Goal: Task Accomplishment & Management: Use online tool/utility

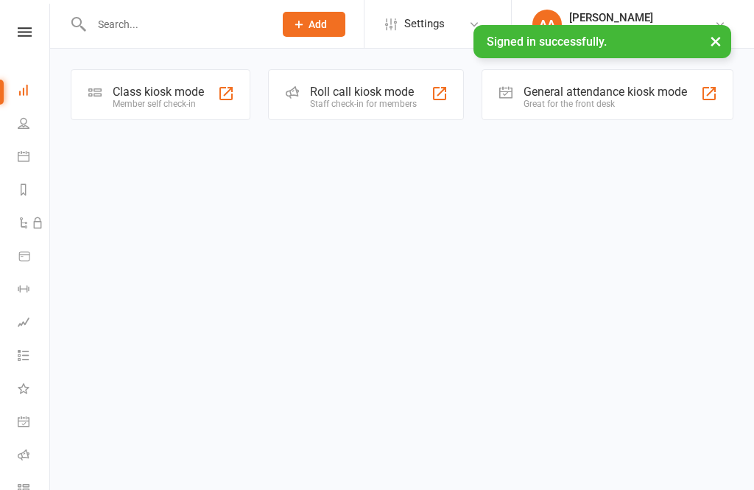
click at [148, 105] on div "Member self check-in" at bounding box center [158, 104] width 91 height 10
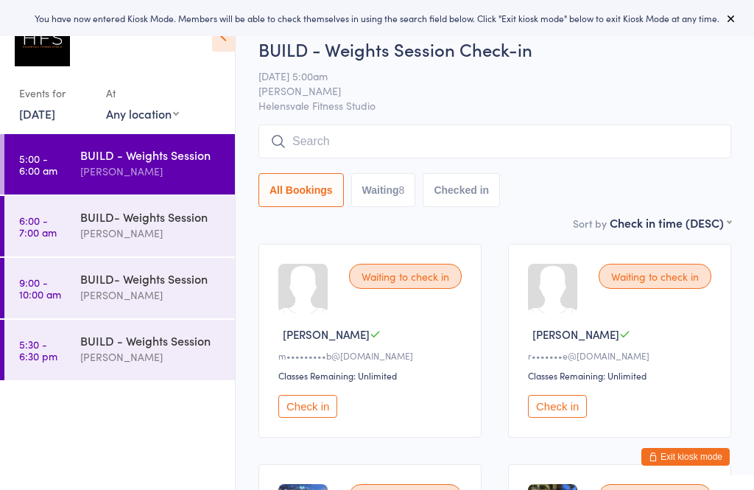
click at [73, 236] on link "6:00 - 7:00 am BUILD- Weights Session [PERSON_NAME]" at bounding box center [119, 226] width 230 height 60
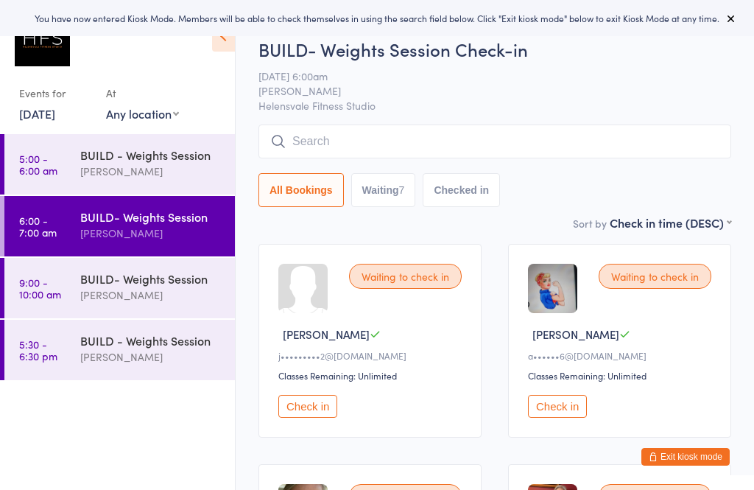
click at [104, 297] on div "[PERSON_NAME]" at bounding box center [151, 294] width 142 height 17
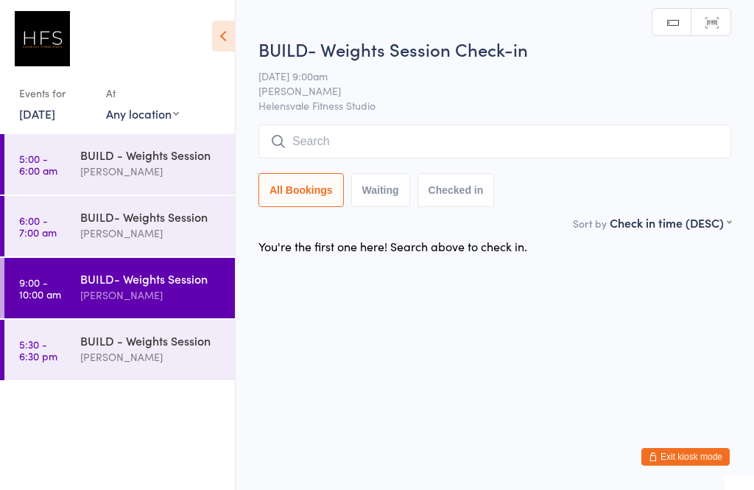
click at [115, 344] on div "BUILD - Weights Session" at bounding box center [151, 340] width 142 height 16
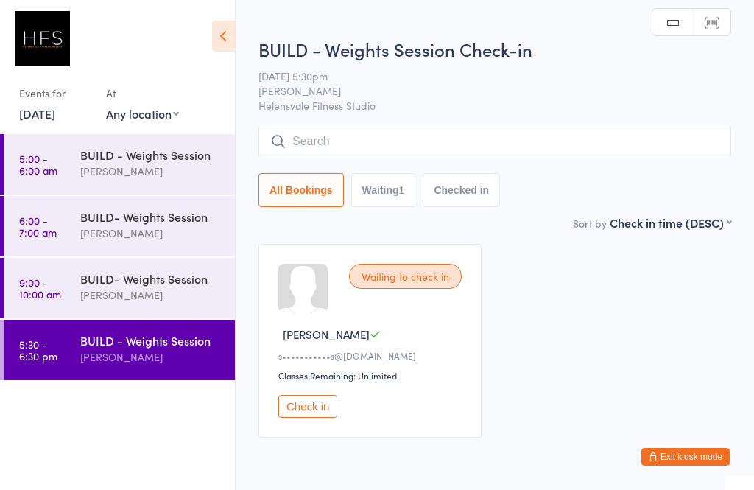
click at [120, 189] on div "BUILD - Weights Session [PERSON_NAME]" at bounding box center [157, 163] width 155 height 58
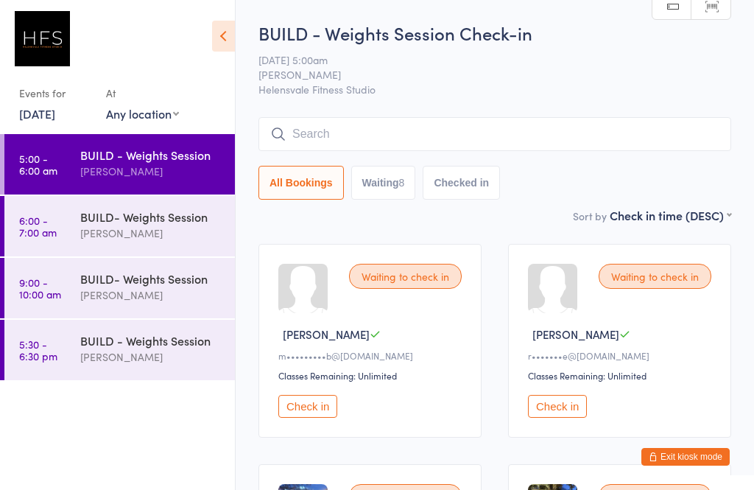
click at [613, 137] on input "search" at bounding box center [494, 134] width 473 height 34
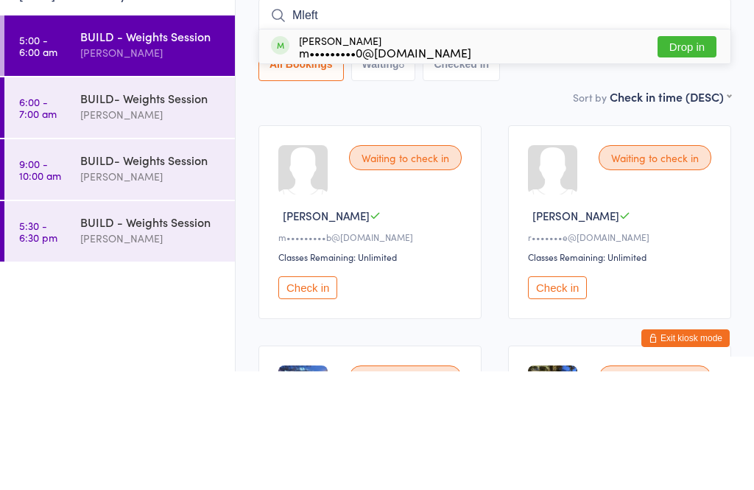
type input "Mleft"
click at [699, 155] on button "Drop in" at bounding box center [687, 165] width 59 height 21
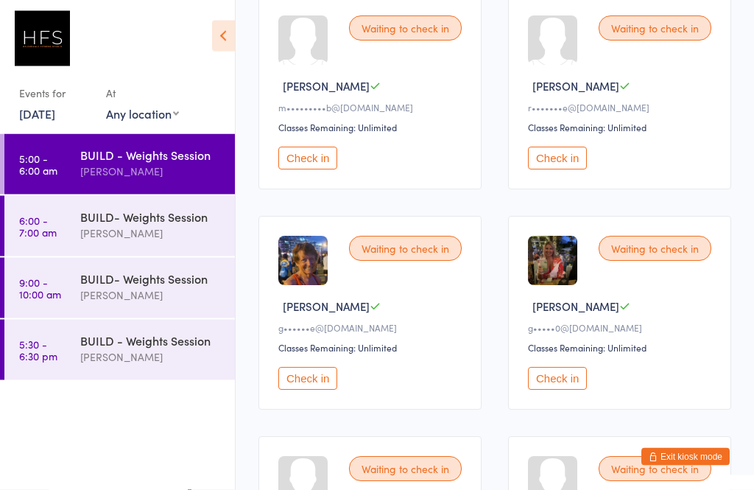
scroll to position [252, 0]
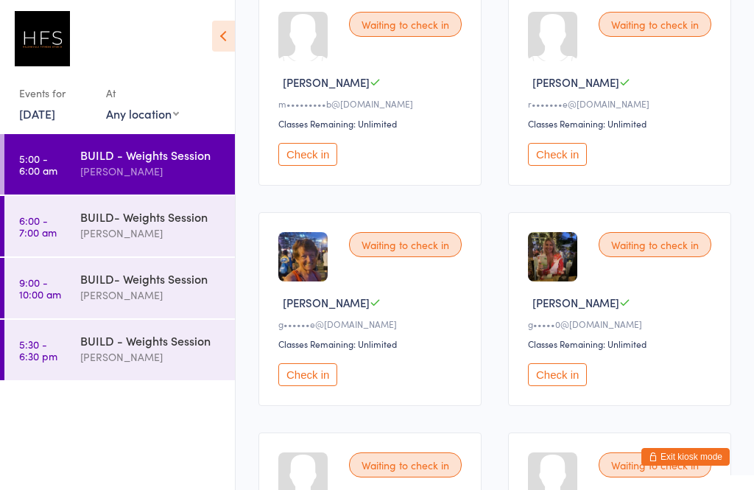
click at [574, 384] on button "Check in" at bounding box center [557, 374] width 59 height 23
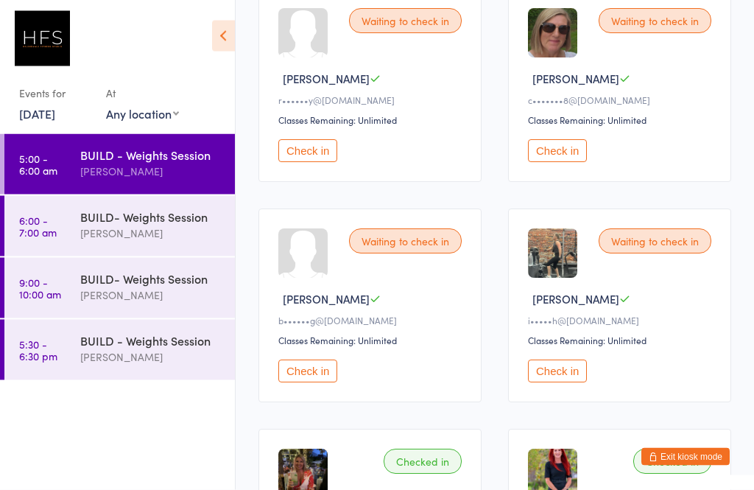
scroll to position [696, 0]
click at [317, 373] on div "Waiting to check in [PERSON_NAME] b••••••g@[DOMAIN_NAME] Classes Remaining: Unl…" at bounding box center [369, 305] width 223 height 194
click at [320, 382] on button "Check in" at bounding box center [307, 370] width 59 height 23
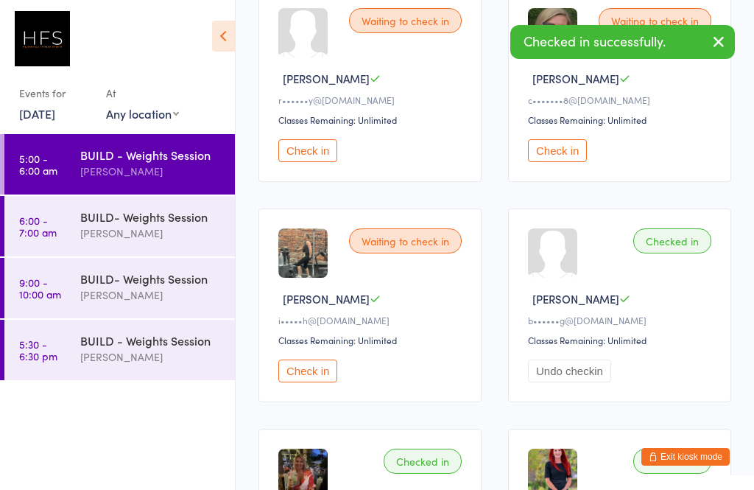
click at [313, 382] on button "Check in" at bounding box center [307, 370] width 59 height 23
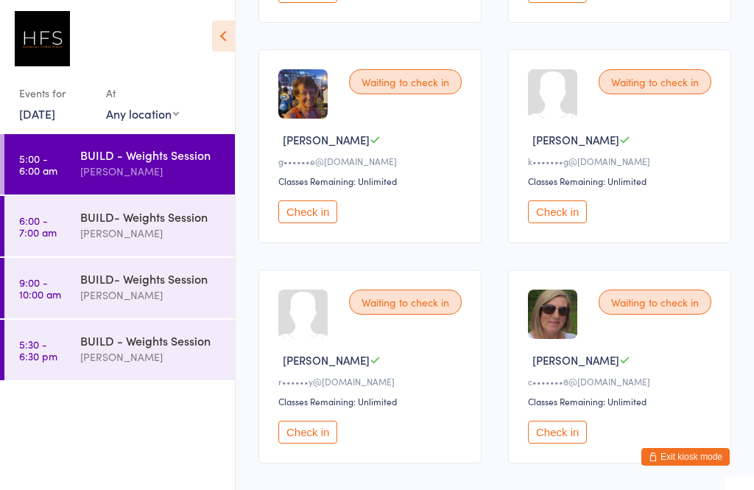
scroll to position [417, 0]
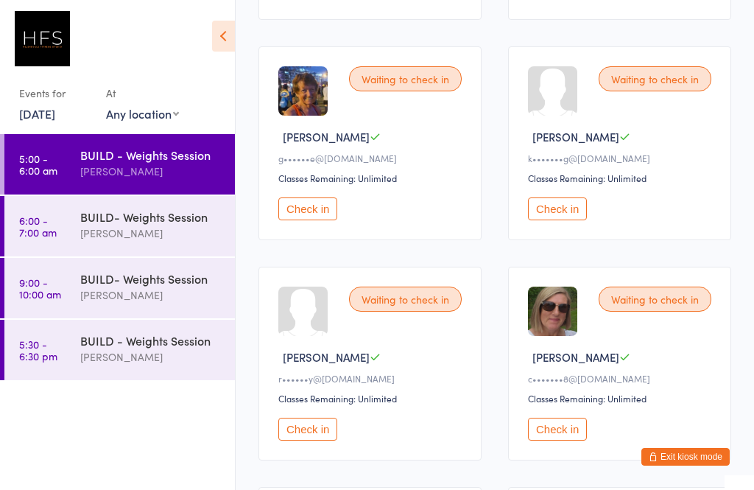
click at [331, 440] on button "Check in" at bounding box center [307, 428] width 59 height 23
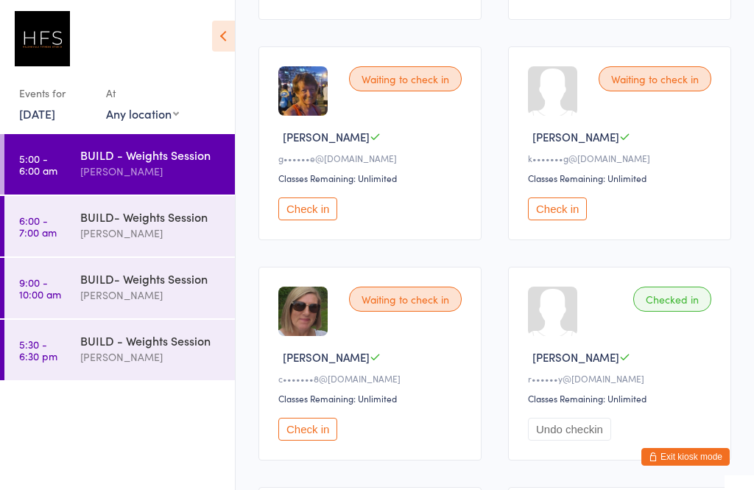
click at [317, 219] on button "Check in" at bounding box center [307, 208] width 59 height 23
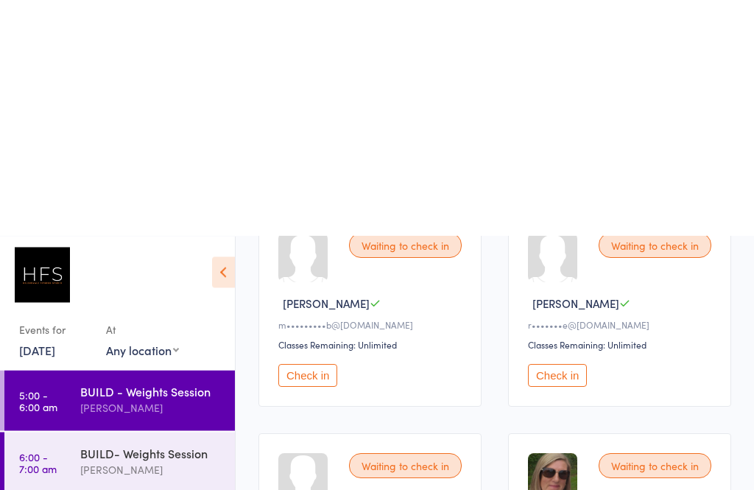
scroll to position [0, 0]
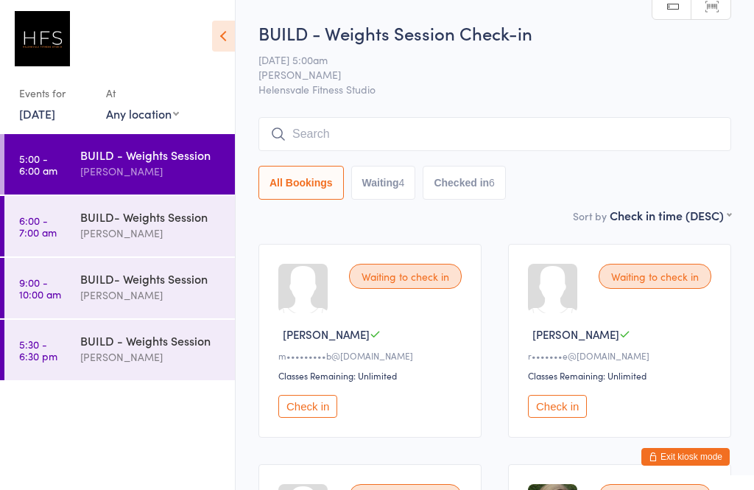
click at [306, 130] on input "search" at bounding box center [494, 134] width 473 height 34
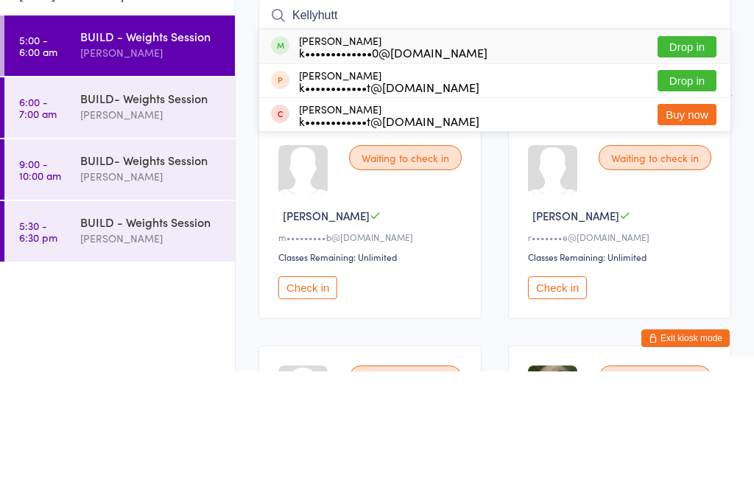
type input "Kellyhutt"
click at [319, 165] on div "k•••••••••••••0@[DOMAIN_NAME]" at bounding box center [393, 171] width 188 height 12
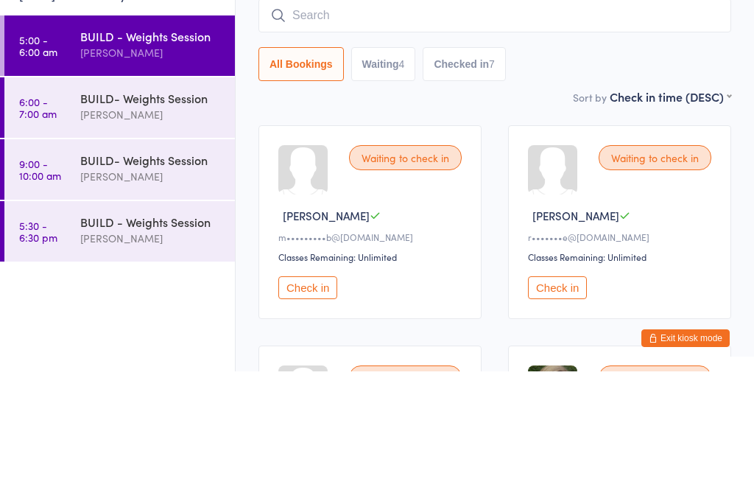
click at [521, 244] on div "Waiting to check in [PERSON_NAME] E r•••••••e@[DOMAIN_NAME] Classes Remaining: …" at bounding box center [619, 341] width 223 height 194
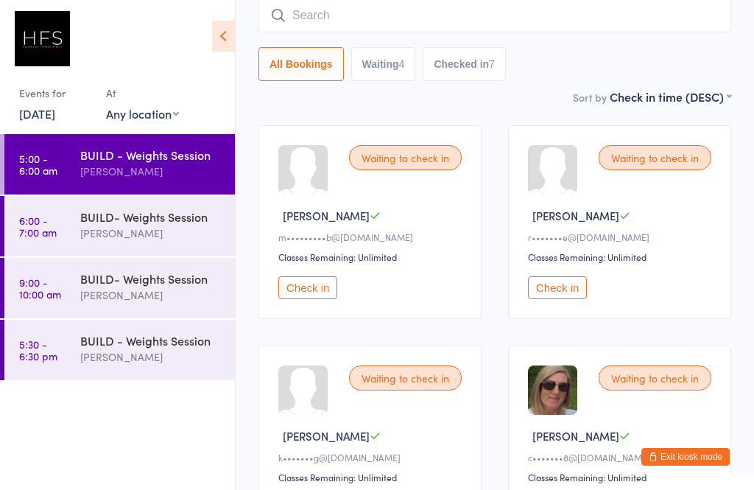
click at [536, 299] on button "Check in" at bounding box center [557, 287] width 59 height 23
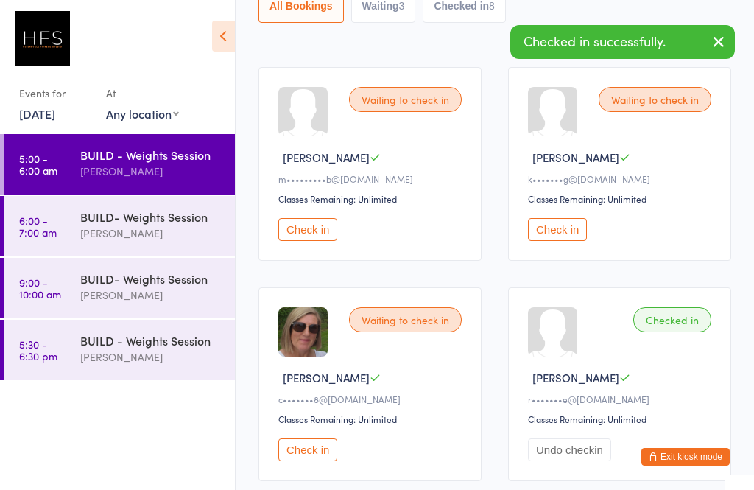
scroll to position [181, 0]
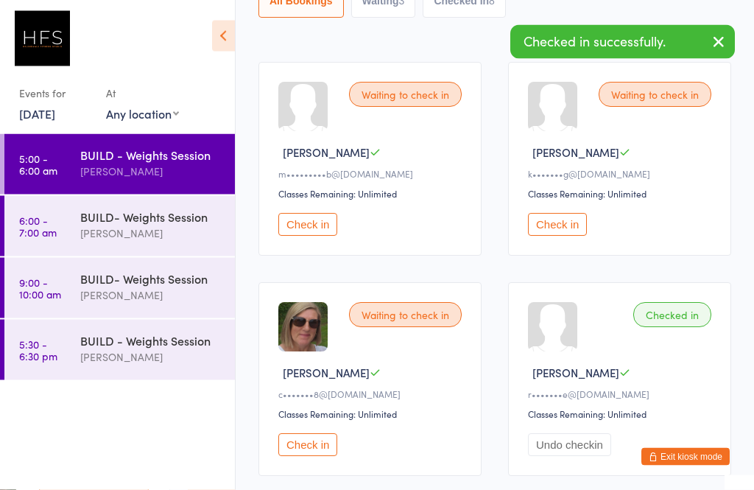
click at [290, 441] on div "Waiting to check in [PERSON_NAME] c•••••••8@[DOMAIN_NAME] Classes Remaining: Un…" at bounding box center [369, 380] width 223 height 194
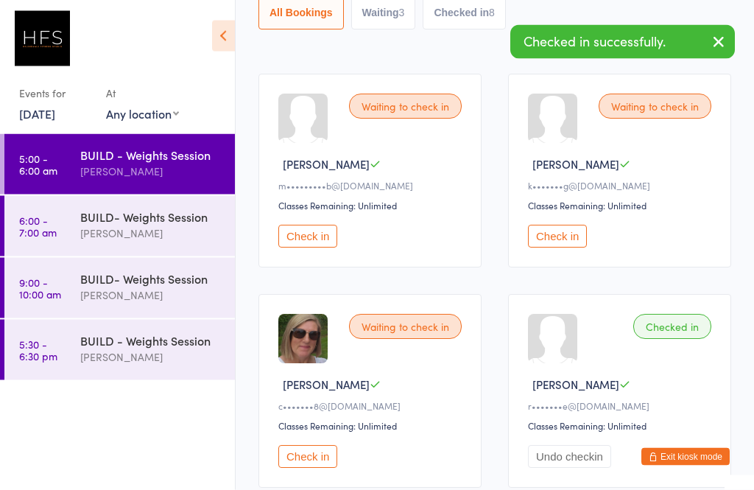
scroll to position [248, 0]
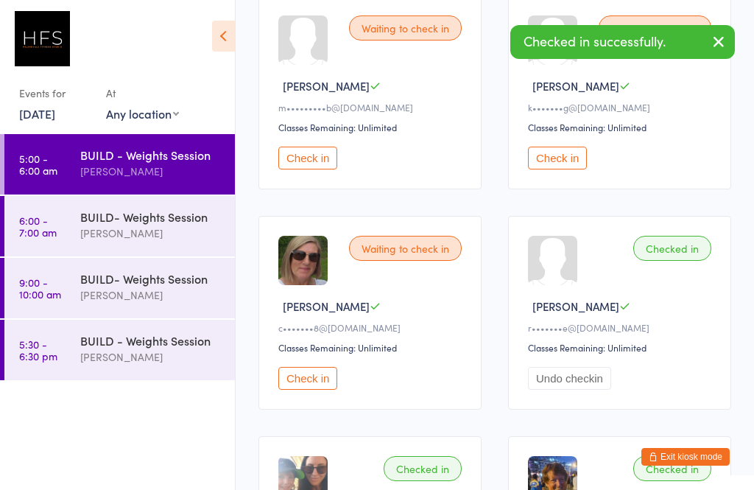
click at [331, 387] on button "Check in" at bounding box center [307, 378] width 59 height 23
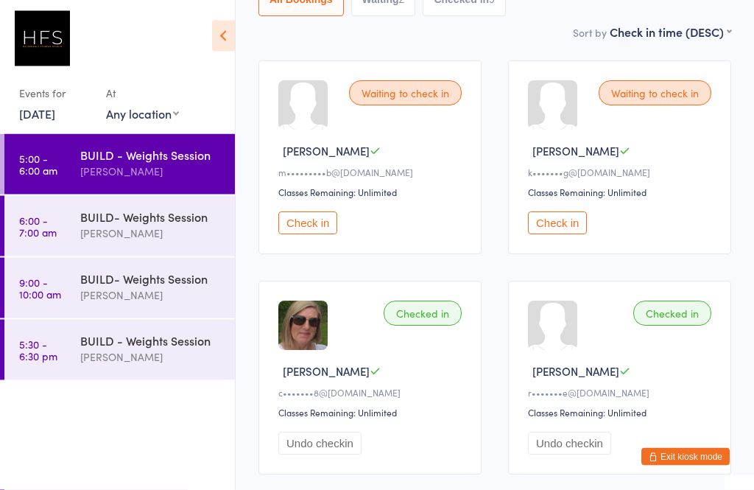
scroll to position [180, 0]
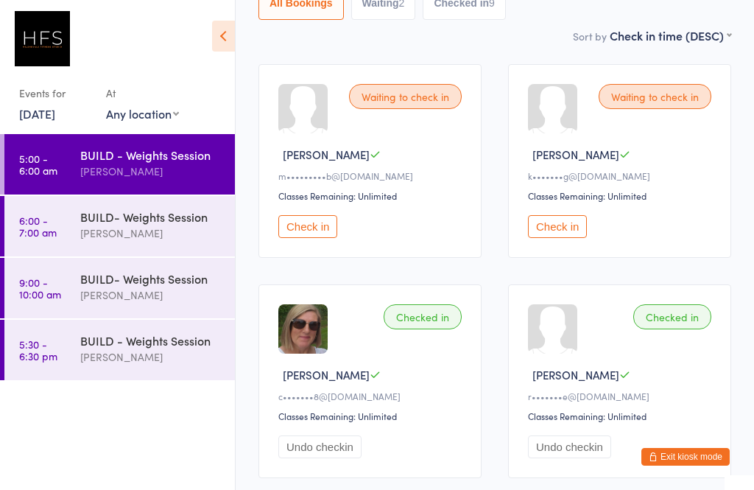
click at [569, 238] on button "Check in" at bounding box center [557, 226] width 59 height 23
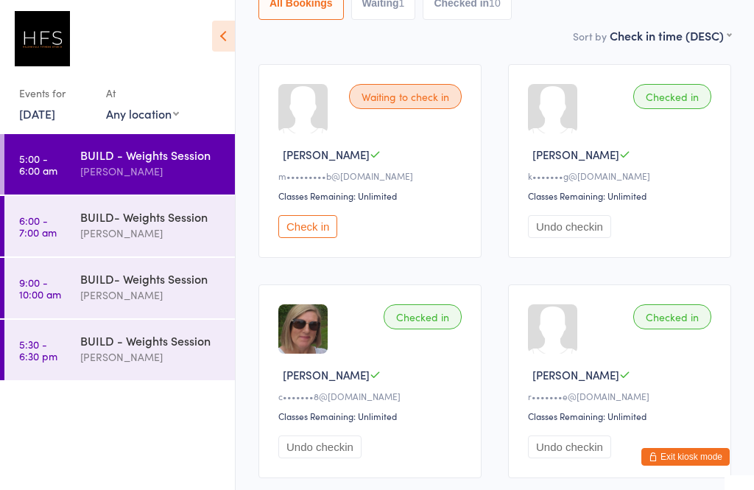
click at [321, 234] on button "Check in" at bounding box center [307, 226] width 59 height 23
